Goal: Task Accomplishment & Management: Manage account settings

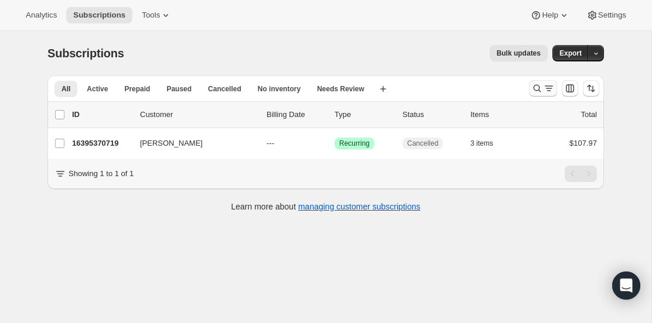
drag, startPoint x: 528, startPoint y: 110, endPoint x: 537, endPoint y: 89, distance: 23.1
click at [537, 89] on icon "Search and filter results" at bounding box center [537, 89] width 12 height 12
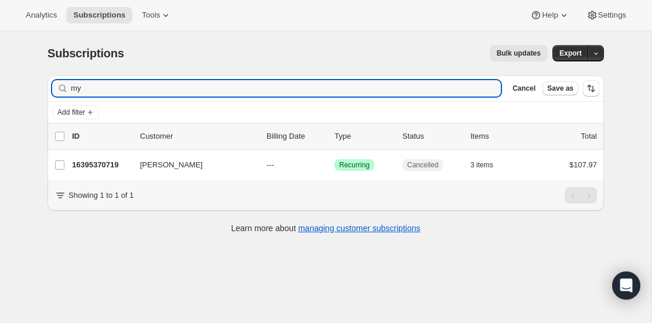
type input "m"
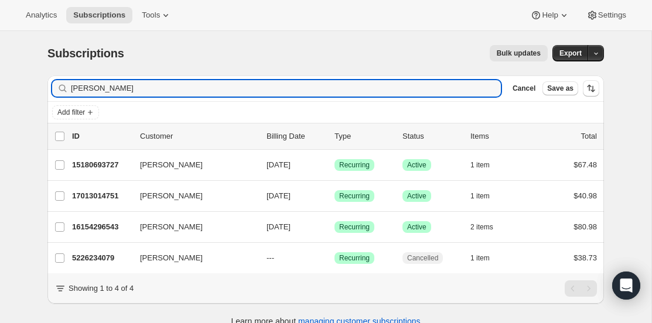
type input "[PERSON_NAME]"
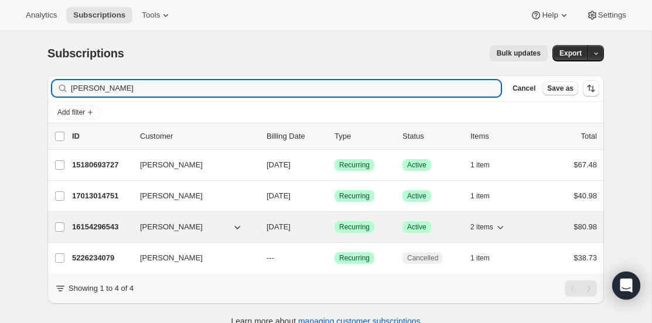
drag, startPoint x: 537, startPoint y: 89, endPoint x: 131, endPoint y: 230, distance: 429.6
click at [131, 230] on div "16154296543 [PERSON_NAME] [DATE] Success Recurring Success Active 2 items $80.98" at bounding box center [334, 227] width 525 height 16
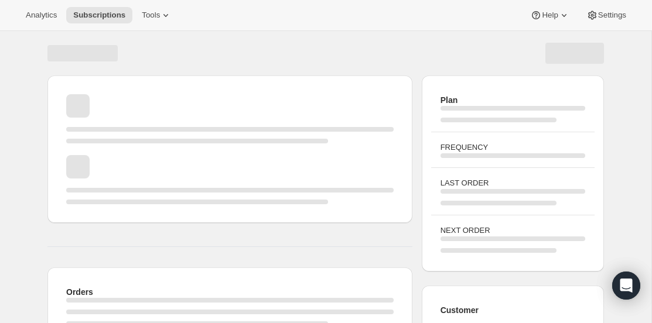
drag, startPoint x: 131, startPoint y: 230, endPoint x: 112, endPoint y: 226, distance: 19.1
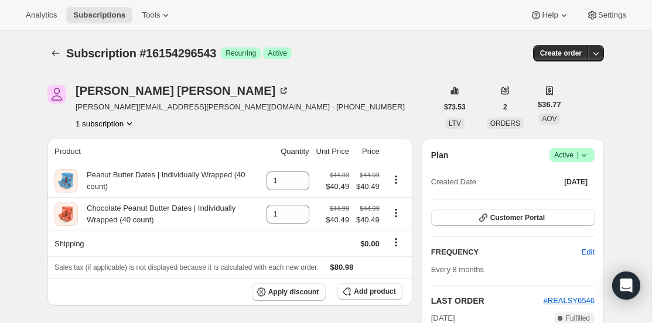
click at [576, 151] on span "|" at bounding box center [577, 155] width 2 height 9
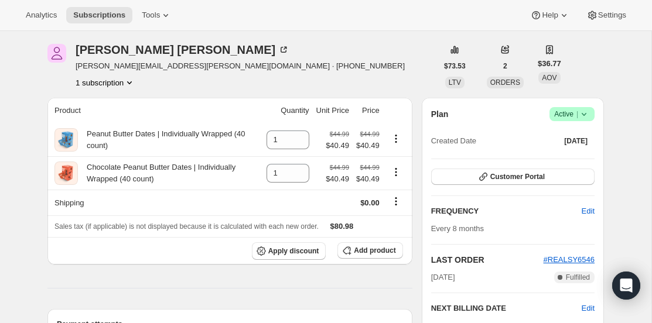
scroll to position [29, 0]
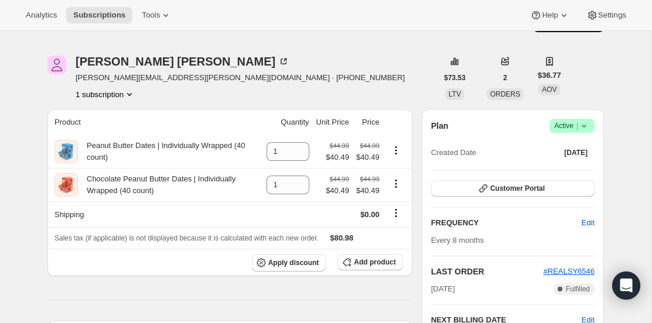
click at [568, 118] on div "Plan Success Active | Created Date [DATE] Customer Portal FREQUENCY Edit Every …" at bounding box center [513, 261] width 182 height 303
click at [569, 129] on span "Active |" at bounding box center [572, 126] width 36 height 12
click at [546, 168] on span "Cancel subscription" at bounding box center [568, 169] width 66 height 9
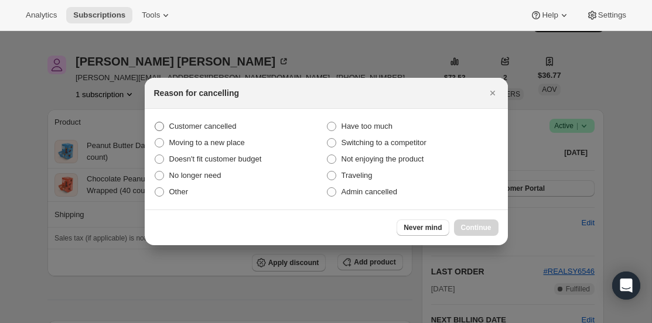
click at [160, 123] on span ":r3e:" at bounding box center [159, 126] width 9 height 9
click at [155, 122] on input "Customer cancelled" at bounding box center [155, 122] width 1 height 1
radio input "true"
click at [473, 227] on span "Continue" at bounding box center [476, 227] width 30 height 9
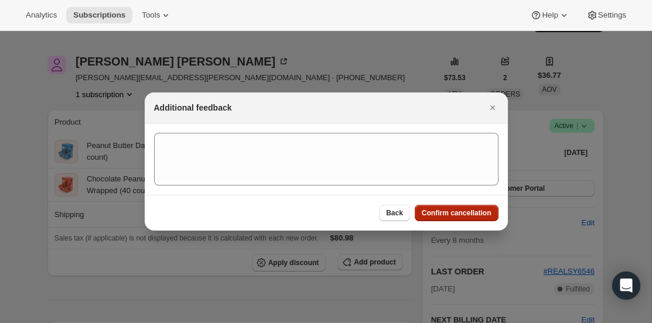
click at [437, 211] on span "Confirm cancellation" at bounding box center [457, 213] width 70 height 9
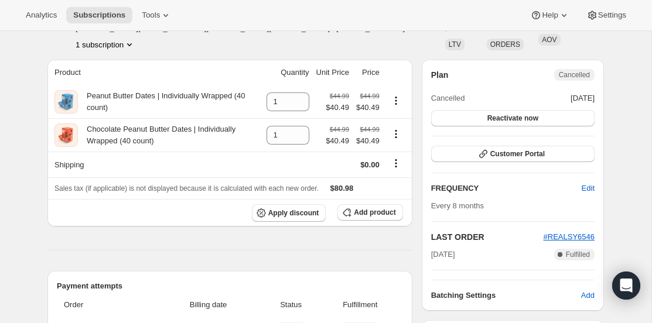
scroll to position [485, 0]
